Goal: Task Accomplishment & Management: Use online tool/utility

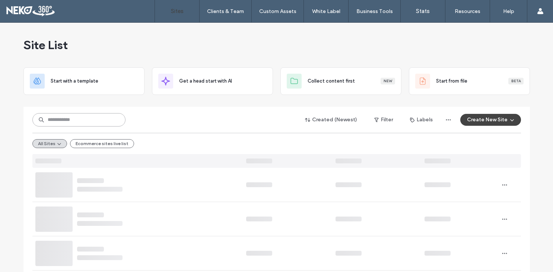
click at [74, 121] on input at bounding box center [78, 119] width 93 height 13
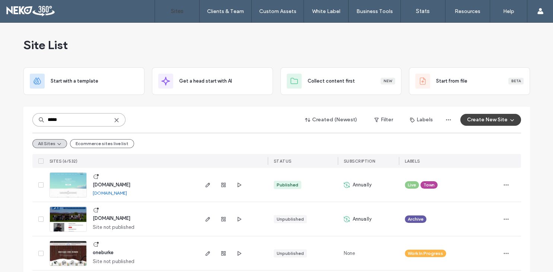
type input "*****"
click at [111, 183] on span "www.burkevermont.org" at bounding box center [112, 185] width 38 height 6
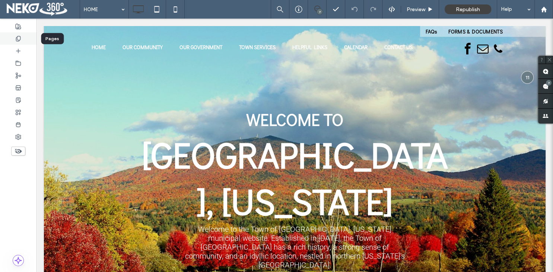
click at [21, 39] on icon at bounding box center [18, 39] width 6 height 6
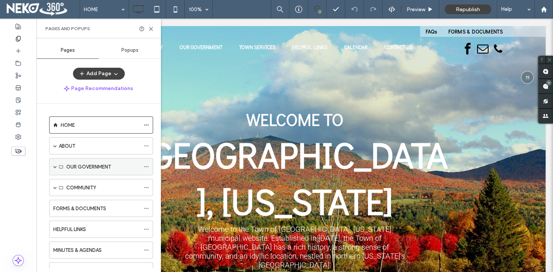
click at [56, 168] on span at bounding box center [55, 167] width 4 height 16
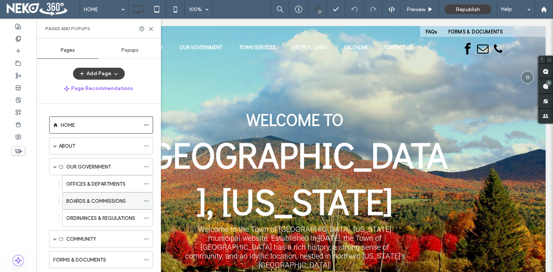
click at [149, 200] on icon at bounding box center [146, 200] width 5 height 5
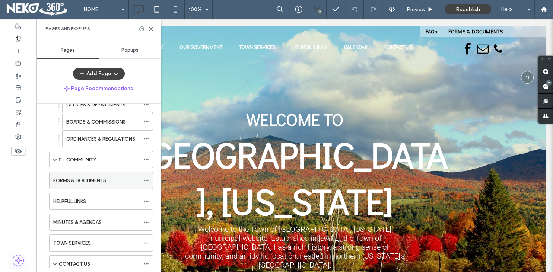
scroll to position [76, 0]
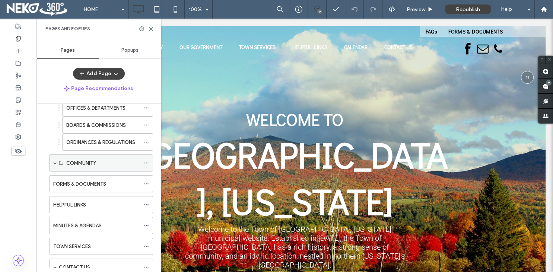
click at [53, 161] on span at bounding box center [55, 163] width 4 height 4
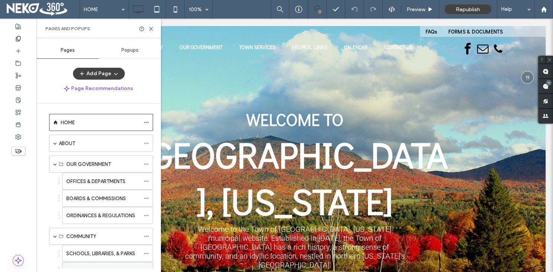
scroll to position [0, 0]
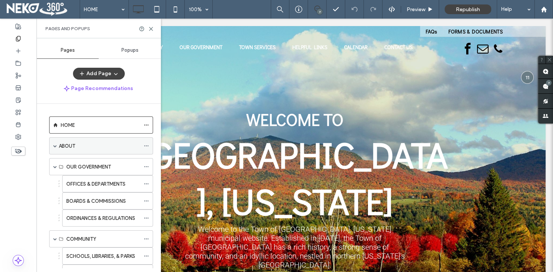
click at [54, 147] on span at bounding box center [55, 146] width 4 height 4
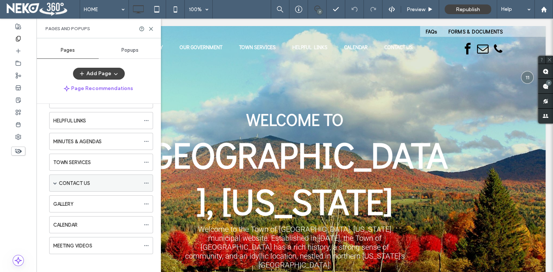
scroll to position [247, 0]
click at [58, 179] on div "CONTACT US" at bounding box center [101, 182] width 104 height 17
click at [56, 180] on span at bounding box center [55, 182] width 4 height 4
click at [57, 178] on div "CONTACT US" at bounding box center [101, 182] width 104 height 17
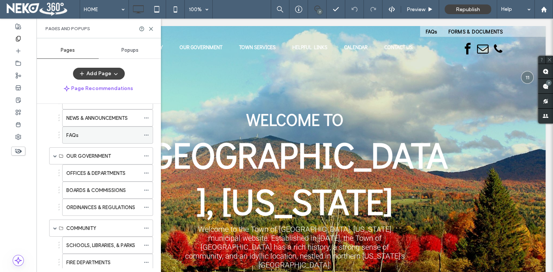
scroll to position [86, 0]
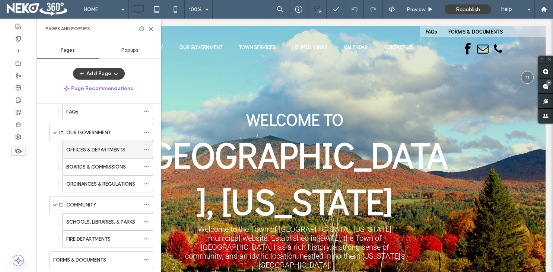
click at [148, 148] on icon at bounding box center [146, 149] width 5 height 5
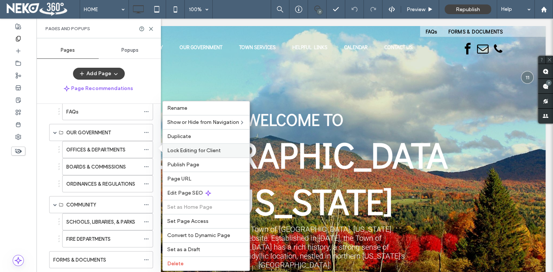
click at [175, 150] on span "Lock Editing for Client" at bounding box center [194, 150] width 54 height 6
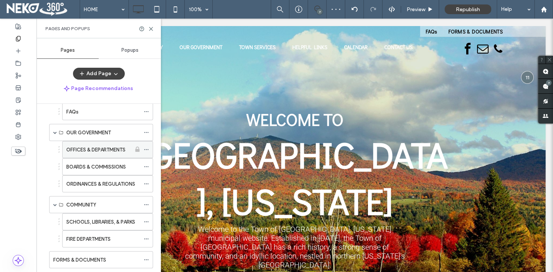
click at [149, 148] on icon at bounding box center [146, 149] width 5 height 5
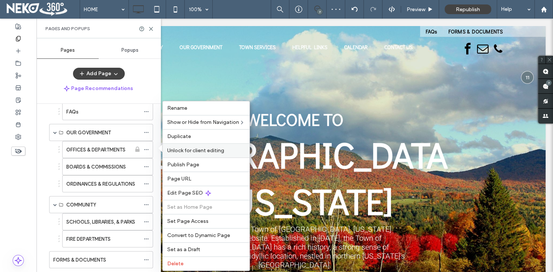
click at [178, 151] on span "Unlock for client editing" at bounding box center [195, 150] width 57 height 6
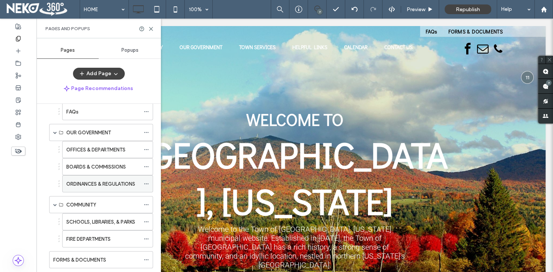
click at [147, 179] on span at bounding box center [146, 183] width 5 height 11
click at [124, 9] on div "HOME" at bounding box center [104, 9] width 48 height 19
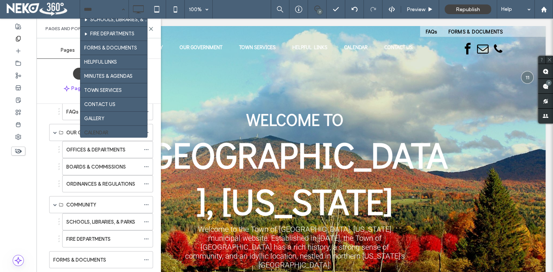
scroll to position [0, 0]
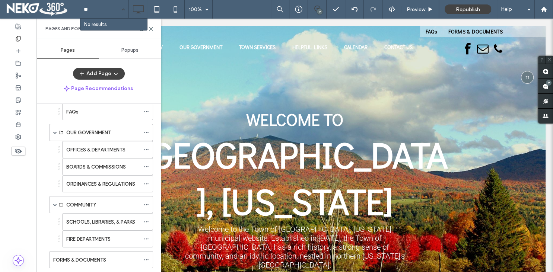
type input "*"
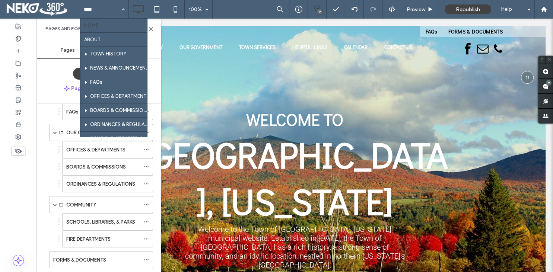
click at [220, 9] on div "HOME ABOUT TOWN HISTORY NEWS & ANNOUNCEMENTS FAQs OFFICES & DEPARTMENTS BOARDS …" at bounding box center [316, 9] width 473 height 19
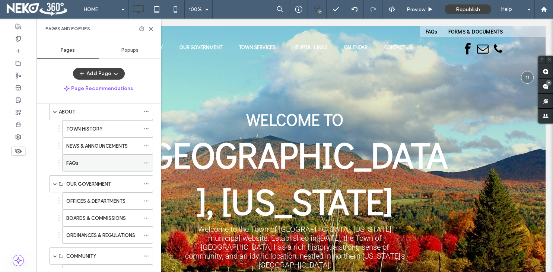
scroll to position [43, 0]
